Goal: Task Accomplishment & Management: Manage account settings

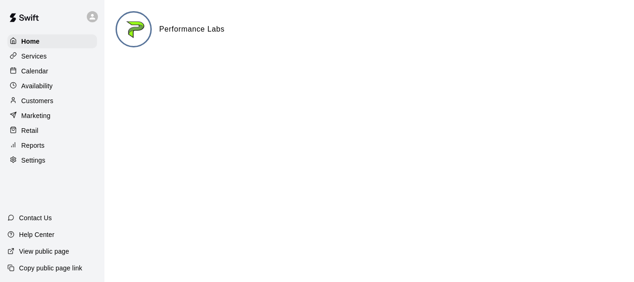
click at [48, 70] on div "Calendar" at bounding box center [52, 71] width 90 height 14
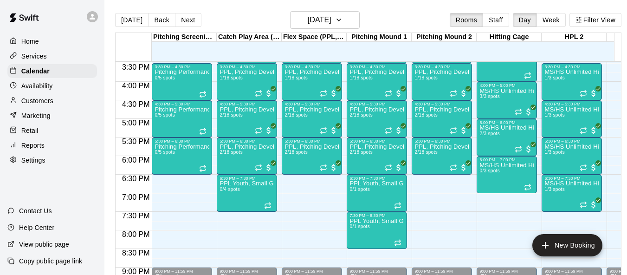
scroll to position [0, 11]
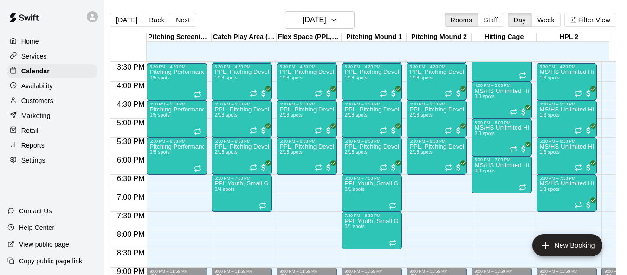
click at [96, 16] on icon at bounding box center [92, 17] width 8 height 8
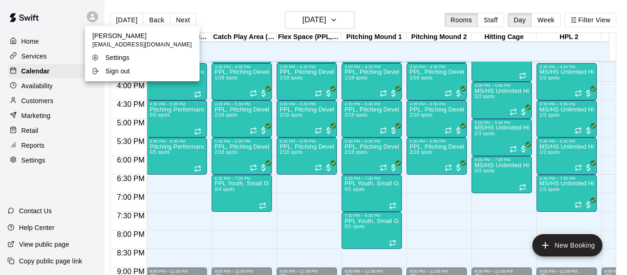
scroll to position [0, 4]
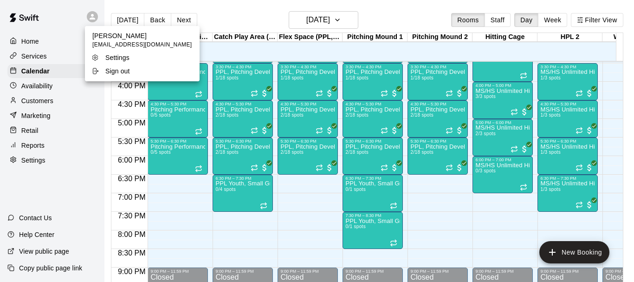
click at [96, 16] on div at bounding box center [317, 141] width 634 height 282
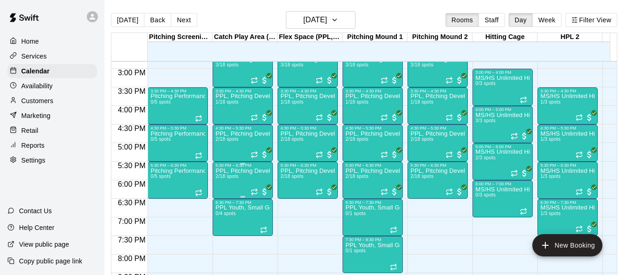
scroll to position [528, 0]
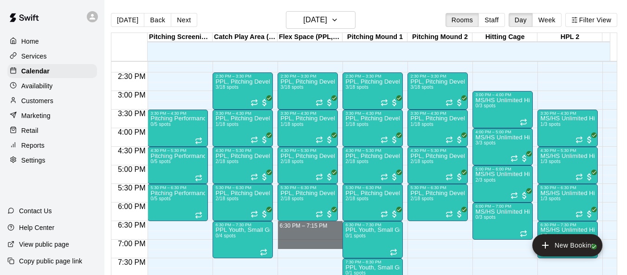
drag, startPoint x: 299, startPoint y: 242, endPoint x: 157, endPoint y: 230, distance: 142.5
click at [157, 229] on div "12:00 AM 12:30 AM 1:00 AM 1:30 AM 2:00 AM 2:30 AM 3:00 AM 3:30 AM 4:00 AM 4:30 …" at bounding box center [363, 173] width 505 height 225
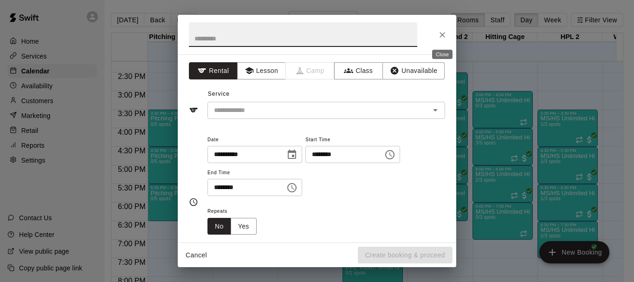
click at [440, 31] on icon "Close" at bounding box center [442, 34] width 9 height 9
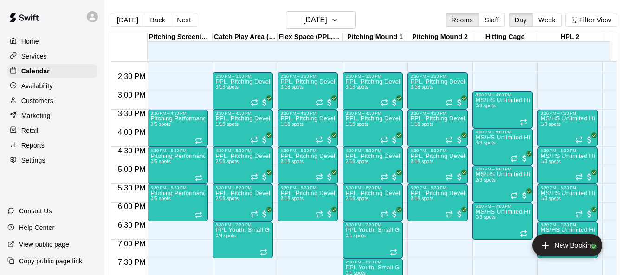
scroll to position [0, 11]
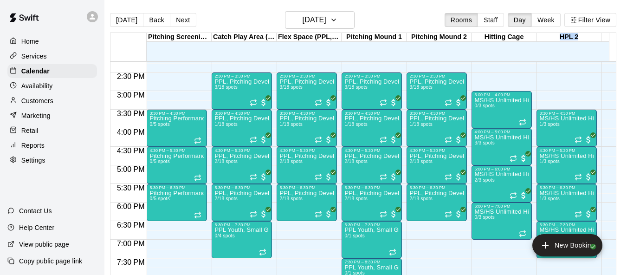
drag, startPoint x: 575, startPoint y: 36, endPoint x: 547, endPoint y: 35, distance: 28.3
click at [547, 35] on div "HPL 2" at bounding box center [568, 37] width 65 height 9
click at [606, 38] on div "Weight Room" at bounding box center [633, 37] width 65 height 9
drag, startPoint x: 588, startPoint y: 52, endPoint x: 505, endPoint y: 43, distance: 83.5
click at [516, 45] on div "Pitching Screenings 12 Fri Catch Play Area (Black Turf) 12 Fri Flex Space (PPL,…" at bounding box center [359, 47] width 499 height 28
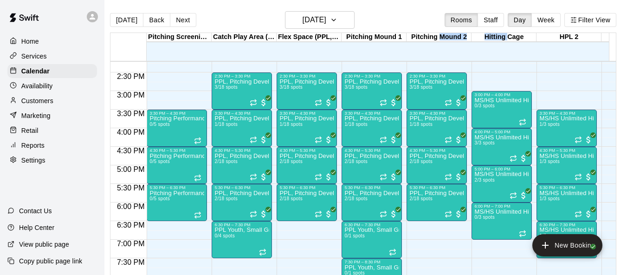
drag, startPoint x: 504, startPoint y: 43, endPoint x: 435, endPoint y: 37, distance: 68.9
click at [435, 37] on div "Pitching Screenings 12 Fri Catch Play Area (Black Turf) 12 Fri Flex Space (PPL,…" at bounding box center [359, 47] width 499 height 28
click at [500, 22] on button "Staff" at bounding box center [491, 20] width 26 height 14
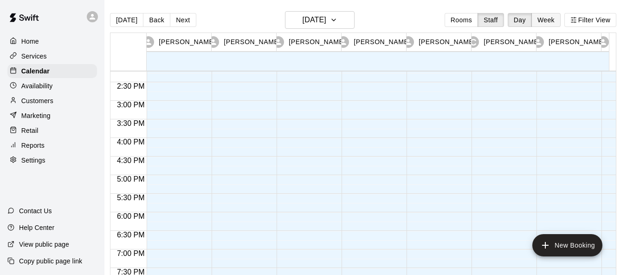
click at [549, 22] on button "Week" at bounding box center [545, 20] width 29 height 14
click at [456, 21] on div "[DATE] Back [DATE][DATE] Rooms Staff Day Week Filter View [PERSON_NAME] 12 Fri …" at bounding box center [363, 148] width 506 height 275
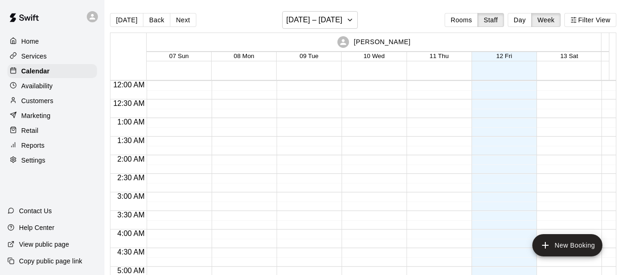
scroll to position [388, 0]
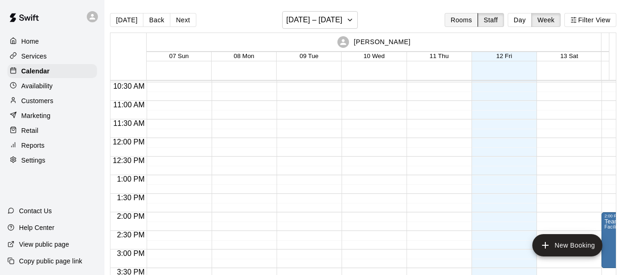
click at [465, 24] on button "Rooms" at bounding box center [461, 20] width 33 height 14
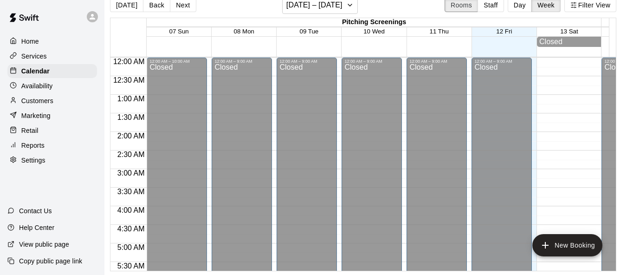
scroll to position [0, 11]
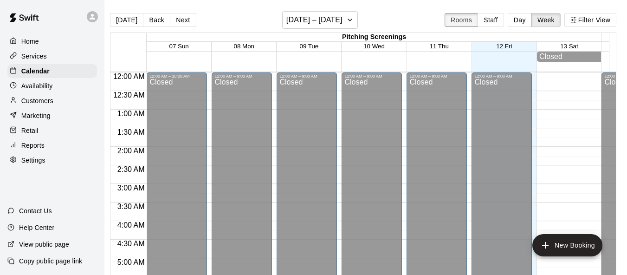
click at [468, 18] on button "Rooms" at bounding box center [461, 20] width 33 height 14
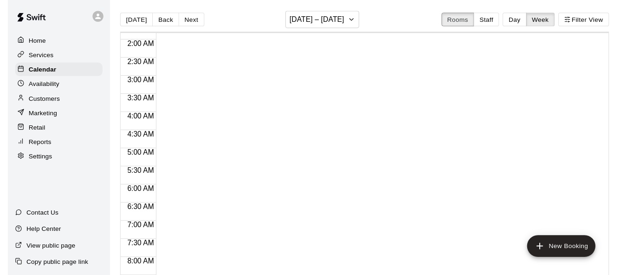
scroll to position [0, 0]
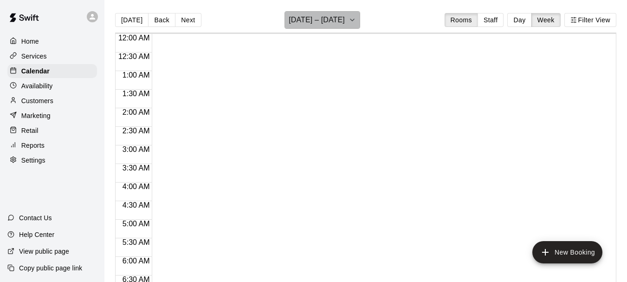
click at [336, 27] on button "[DATE] – [DATE]" at bounding box center [322, 20] width 76 height 18
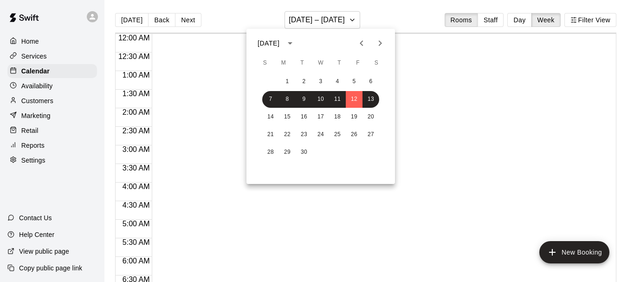
click at [519, 18] on div at bounding box center [317, 141] width 634 height 282
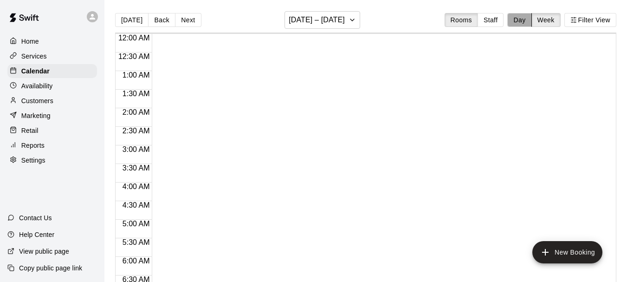
click at [521, 23] on button "Day" at bounding box center [519, 20] width 24 height 14
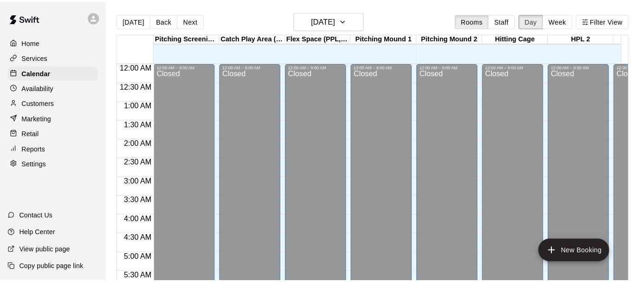
scroll to position [389, 0]
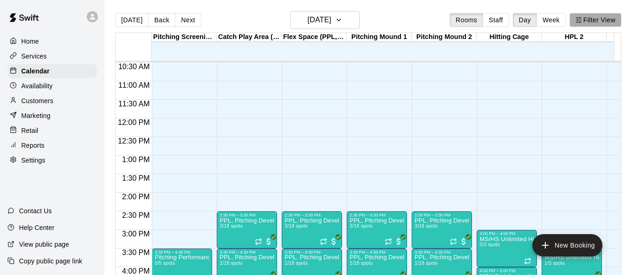
click at [607, 19] on button "Filter View" at bounding box center [595, 20] width 52 height 14
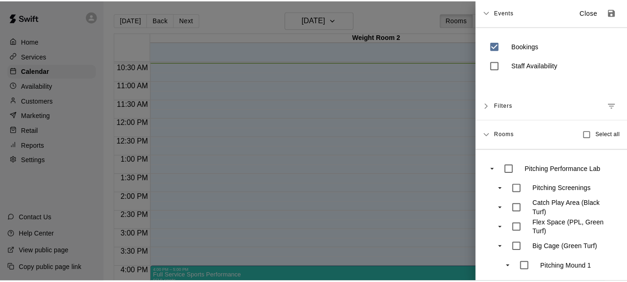
scroll to position [0, 0]
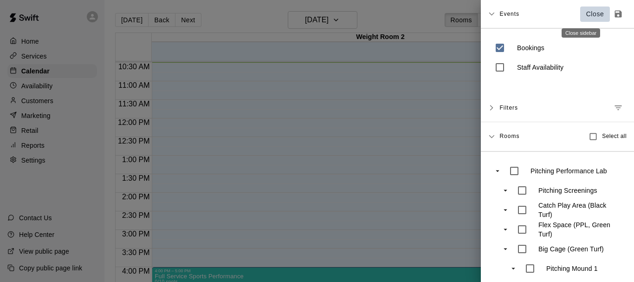
click at [586, 13] on p "Close" at bounding box center [595, 14] width 18 height 10
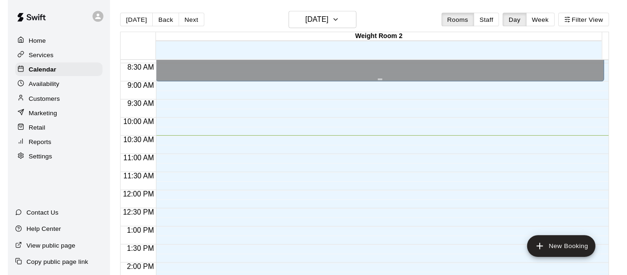
scroll to position [296, 0]
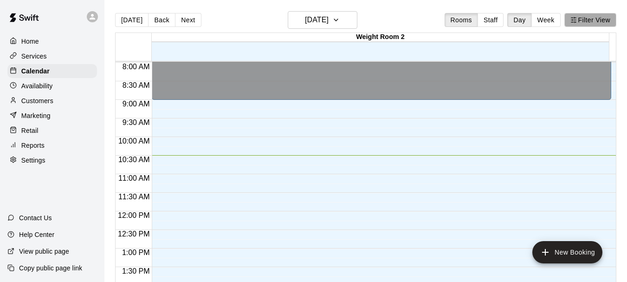
click at [588, 23] on button "Filter View" at bounding box center [590, 20] width 52 height 14
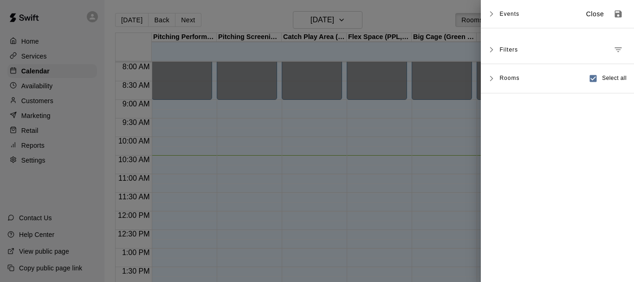
click at [491, 78] on icon at bounding box center [491, 78] width 6 height 6
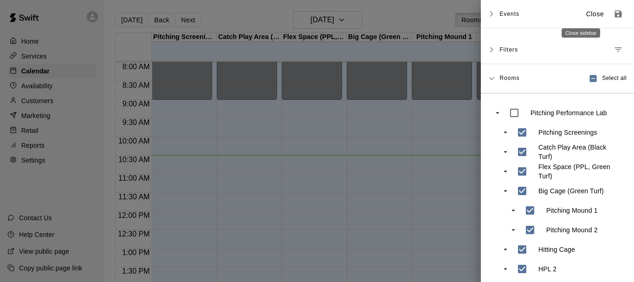
click at [586, 14] on p "Close" at bounding box center [595, 14] width 18 height 10
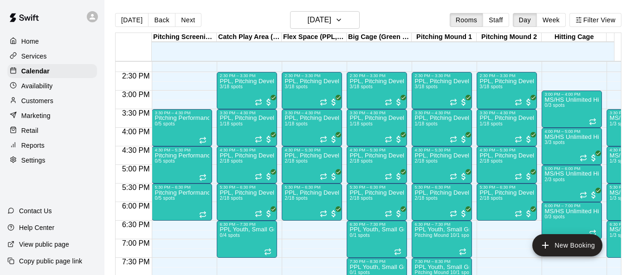
scroll to position [0, 11]
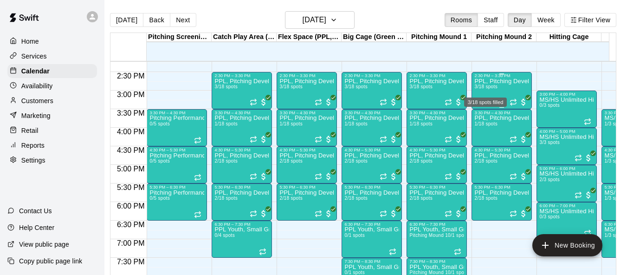
click at [479, 88] on span "3/18 spots" at bounding box center [485, 86] width 23 height 5
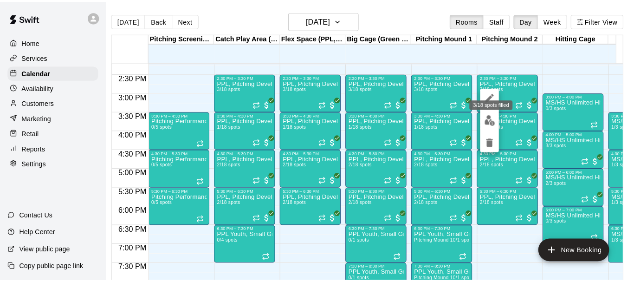
scroll to position [0, 4]
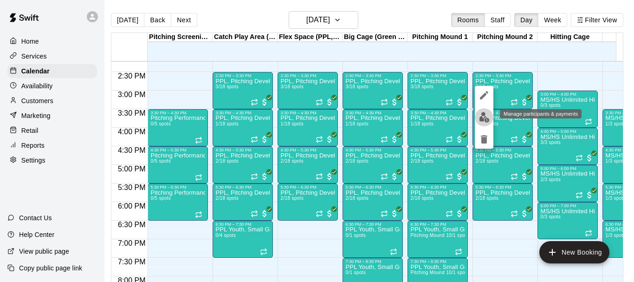
click at [483, 116] on img "edit" at bounding box center [484, 117] width 11 height 11
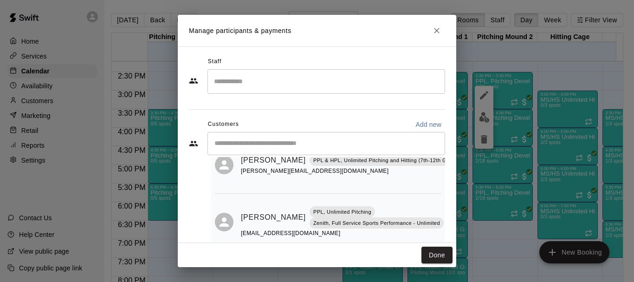
scroll to position [85, 0]
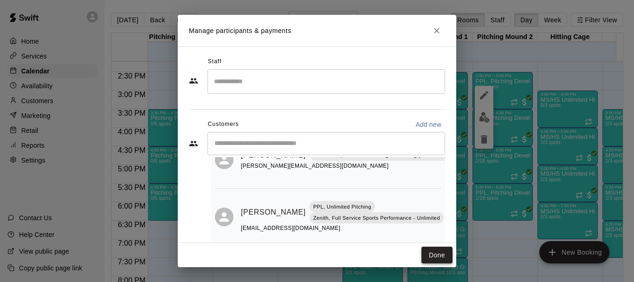
click at [440, 259] on button "Done" at bounding box center [436, 254] width 31 height 17
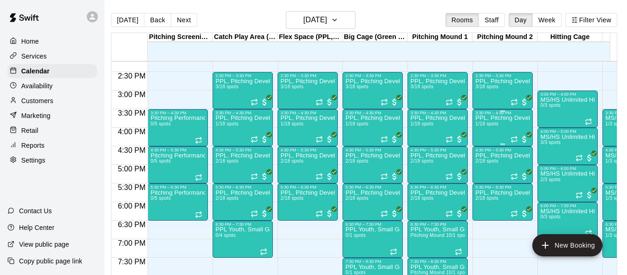
click at [492, 130] on div "PPL, Pitching Development Session 1/18 spots" at bounding box center [502, 252] width 55 height 275
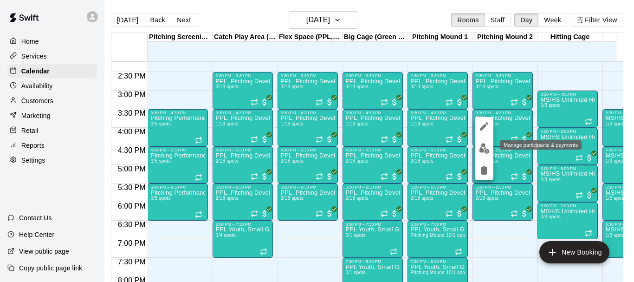
click at [488, 147] on img "edit" at bounding box center [484, 148] width 11 height 11
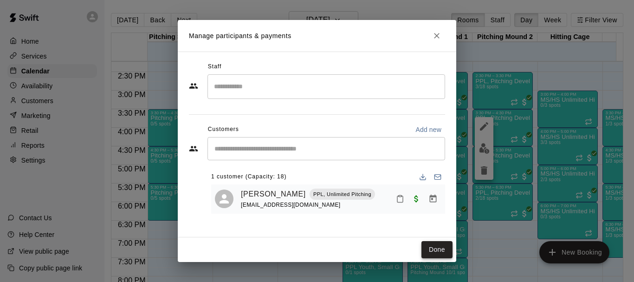
click at [442, 249] on button "Done" at bounding box center [436, 249] width 31 height 17
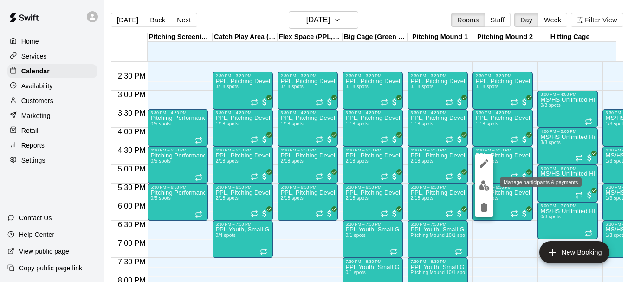
click at [484, 181] on img "edit" at bounding box center [484, 185] width 11 height 11
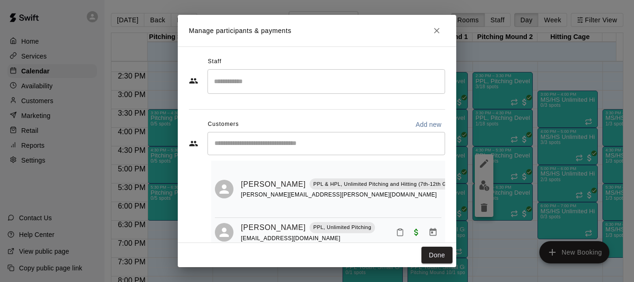
scroll to position [28, 0]
click at [441, 256] on button "Done" at bounding box center [436, 254] width 31 height 17
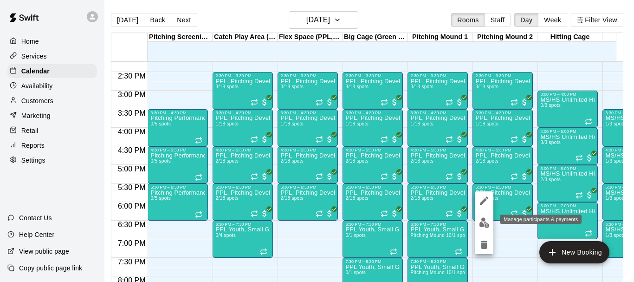
click at [484, 224] on img "edit" at bounding box center [484, 222] width 11 height 11
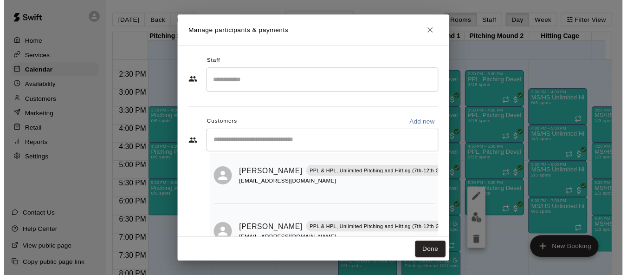
scroll to position [54, 0]
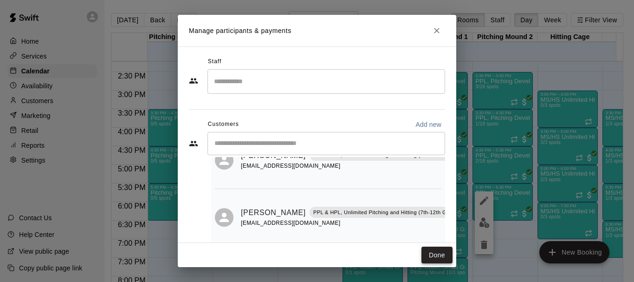
click at [438, 257] on button "Done" at bounding box center [436, 254] width 31 height 17
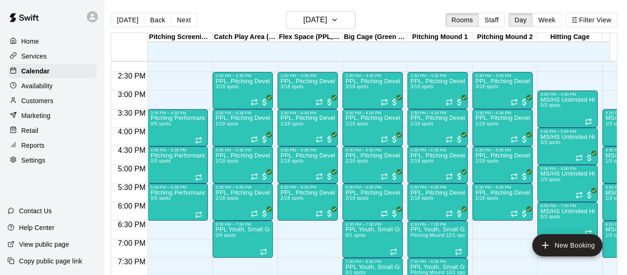
scroll to position [0, 11]
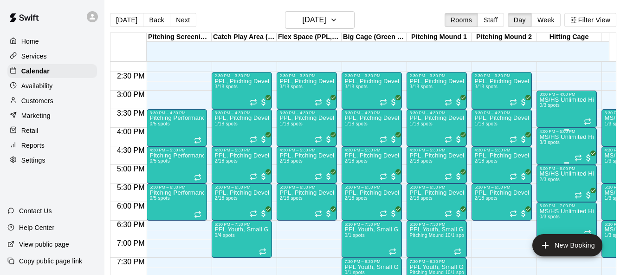
click at [546, 150] on div "MS/HS Unlimited Hitting 3/3 spots" at bounding box center [566, 271] width 55 height 275
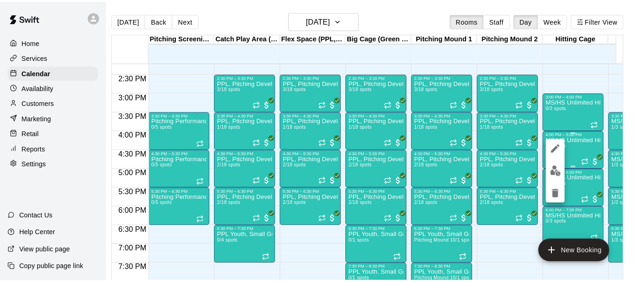
scroll to position [0, 4]
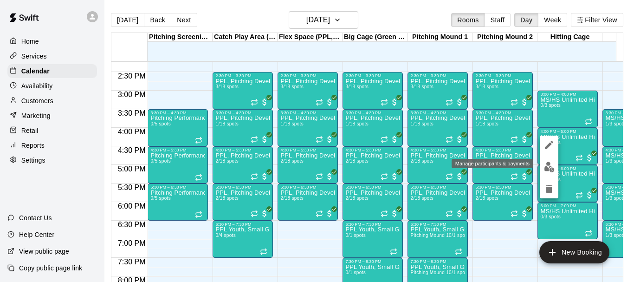
click at [547, 167] on img "edit" at bounding box center [549, 166] width 11 height 11
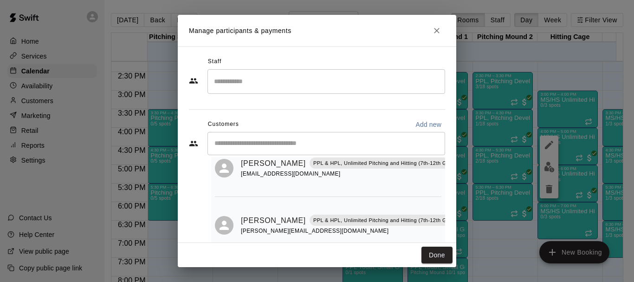
scroll to position [97, 0]
click at [443, 256] on button "Done" at bounding box center [436, 254] width 31 height 17
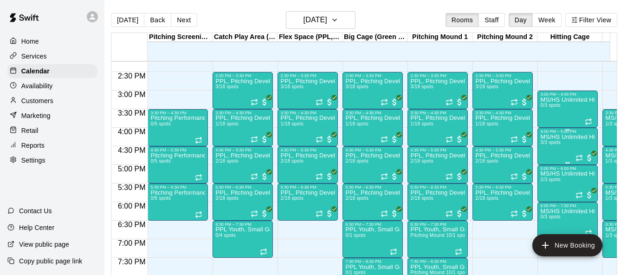
click at [568, 142] on div "MS/HS Unlimited Hitting 3/3 spots" at bounding box center [567, 271] width 55 height 275
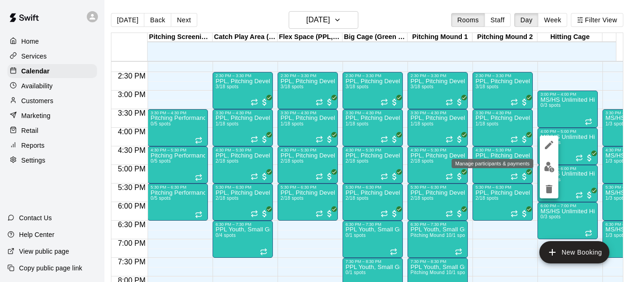
click at [549, 167] on img "edit" at bounding box center [549, 166] width 11 height 11
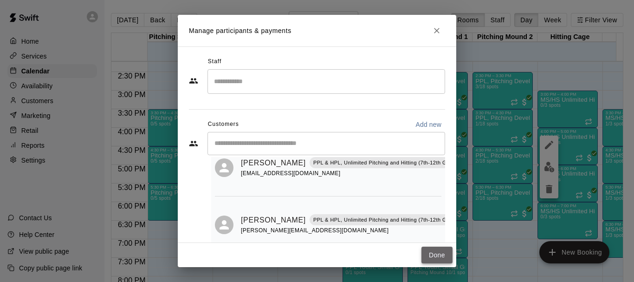
click at [432, 250] on button "Done" at bounding box center [436, 254] width 31 height 17
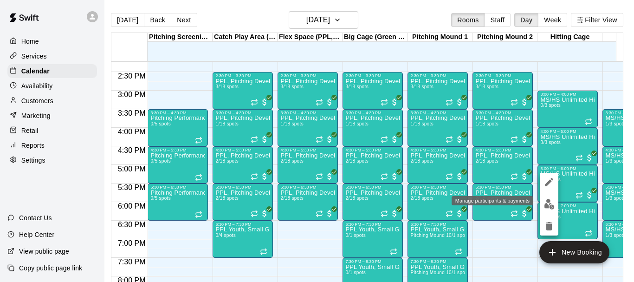
click at [550, 204] on img "edit" at bounding box center [549, 204] width 11 height 11
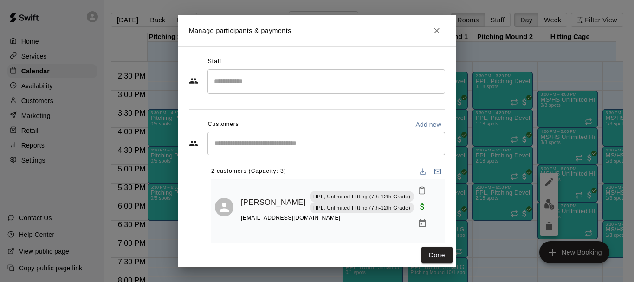
scroll to position [0, 0]
click at [429, 258] on button "Done" at bounding box center [436, 254] width 31 height 17
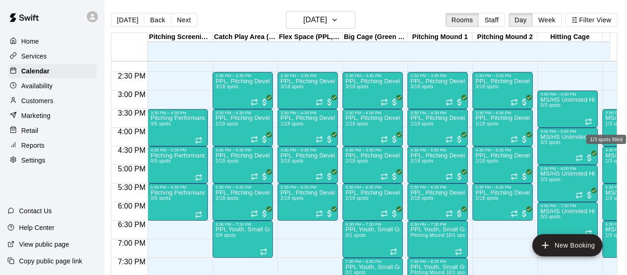
click at [608, 132] on div "1/3 spots filled" at bounding box center [606, 136] width 42 height 17
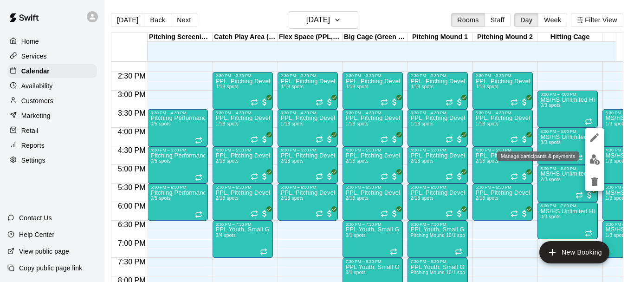
click at [596, 164] on img "edit" at bounding box center [594, 159] width 11 height 11
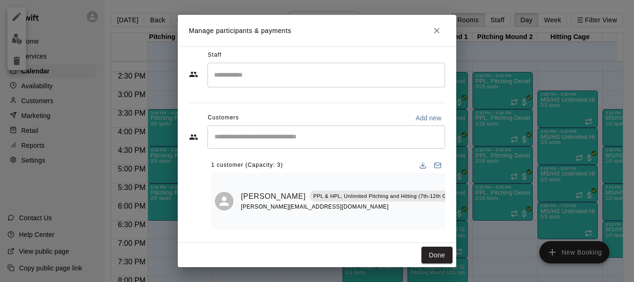
scroll to position [8, 0]
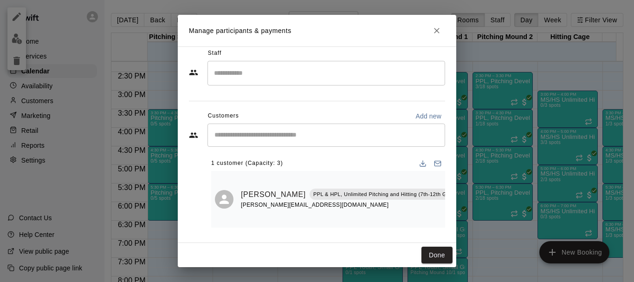
click at [431, 265] on div "Done" at bounding box center [317, 255] width 278 height 25
click at [431, 256] on button "Done" at bounding box center [436, 254] width 31 height 17
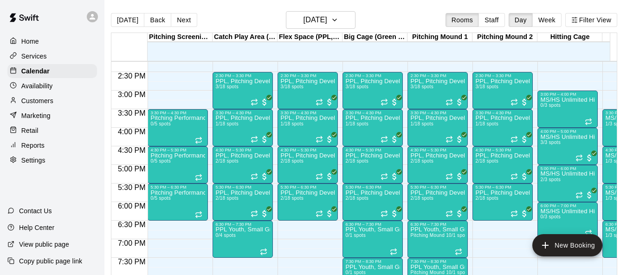
click at [608, 163] on span "1/3 spots" at bounding box center [615, 160] width 20 height 5
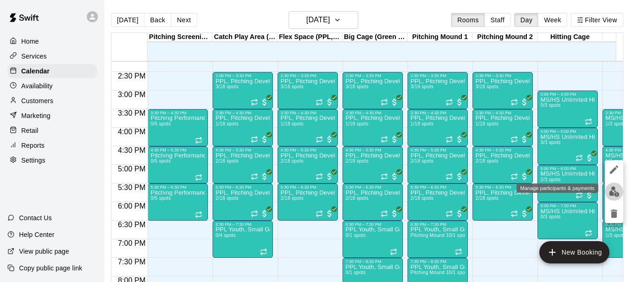
click at [615, 187] on img "edit" at bounding box center [614, 191] width 11 height 11
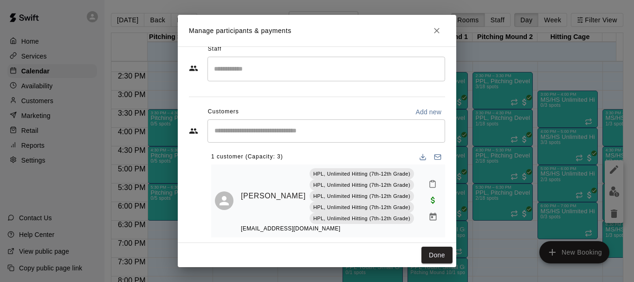
scroll to position [22, 0]
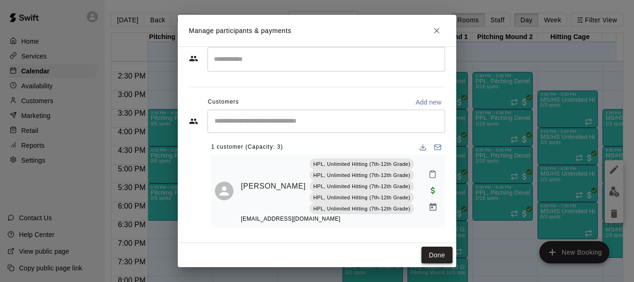
click at [439, 252] on button "Done" at bounding box center [436, 254] width 31 height 17
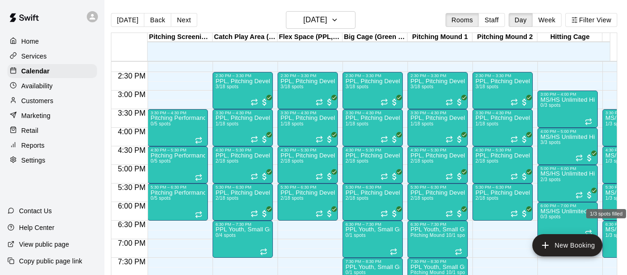
click at [606, 200] on span "1/3 spots" at bounding box center [615, 197] width 20 height 5
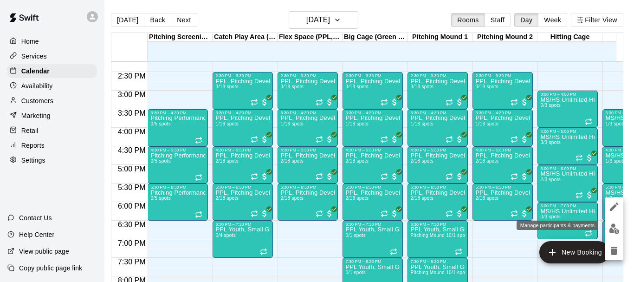
click at [615, 228] on img "edit" at bounding box center [614, 228] width 11 height 11
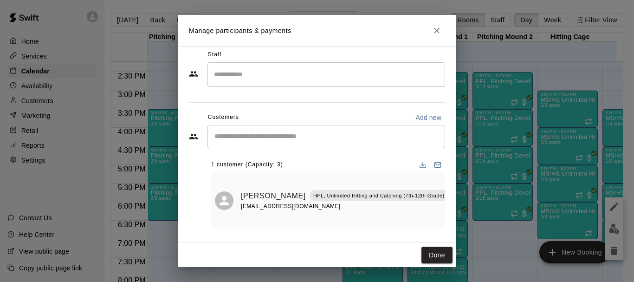
scroll to position [8, 0]
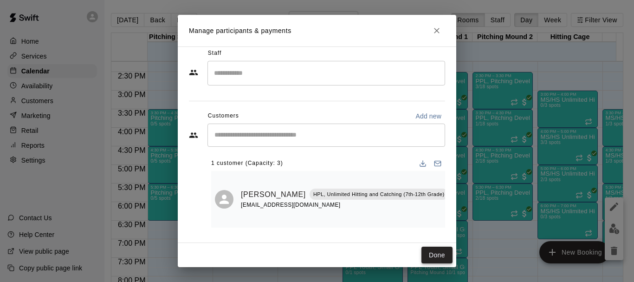
click at [428, 255] on button "Done" at bounding box center [436, 254] width 31 height 17
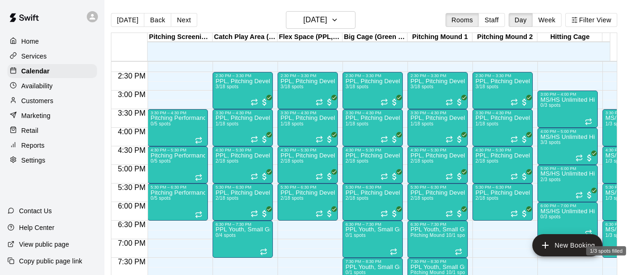
click at [611, 235] on span "1/3 spots" at bounding box center [615, 234] width 20 height 5
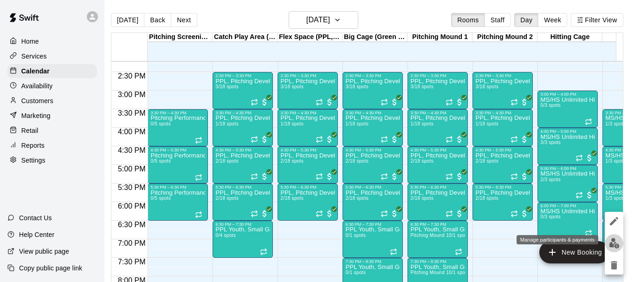
click at [613, 242] on img "edit" at bounding box center [614, 243] width 11 height 11
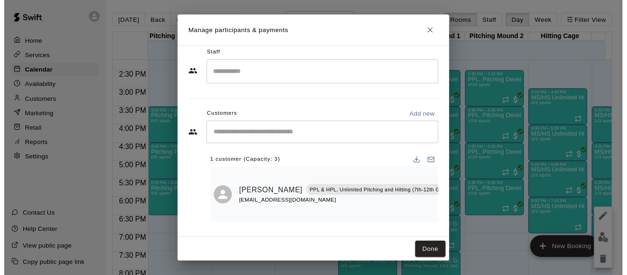
scroll to position [15, 0]
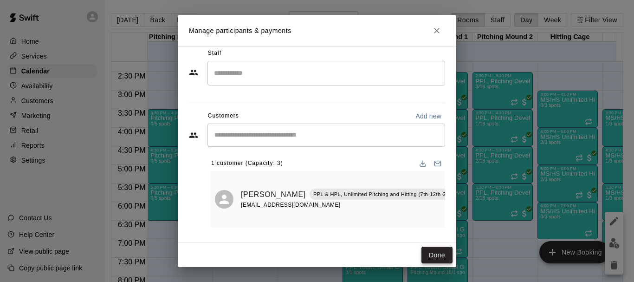
click at [443, 258] on button "Done" at bounding box center [436, 254] width 31 height 17
